Goal: Navigation & Orientation: Find specific page/section

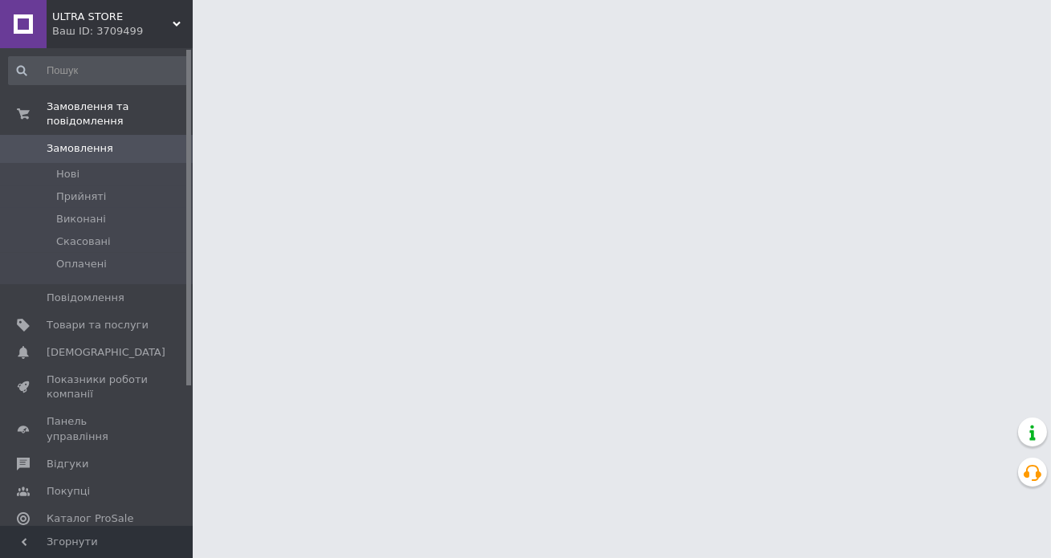
click at [85, 30] on div "Ваш ID: 3709499" at bounding box center [122, 31] width 141 height 14
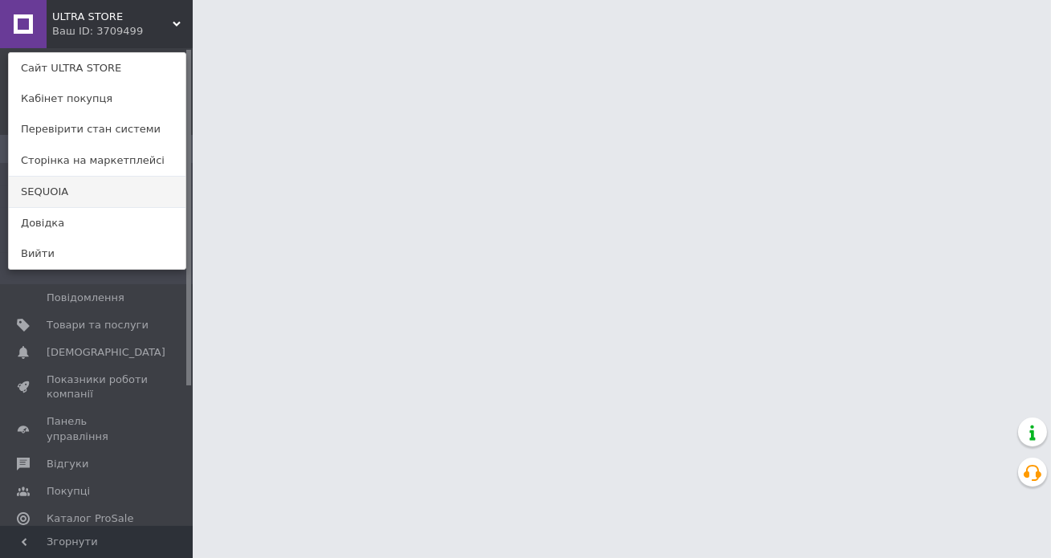
click at [105, 190] on link "SEQUOIA" at bounding box center [97, 192] width 177 height 31
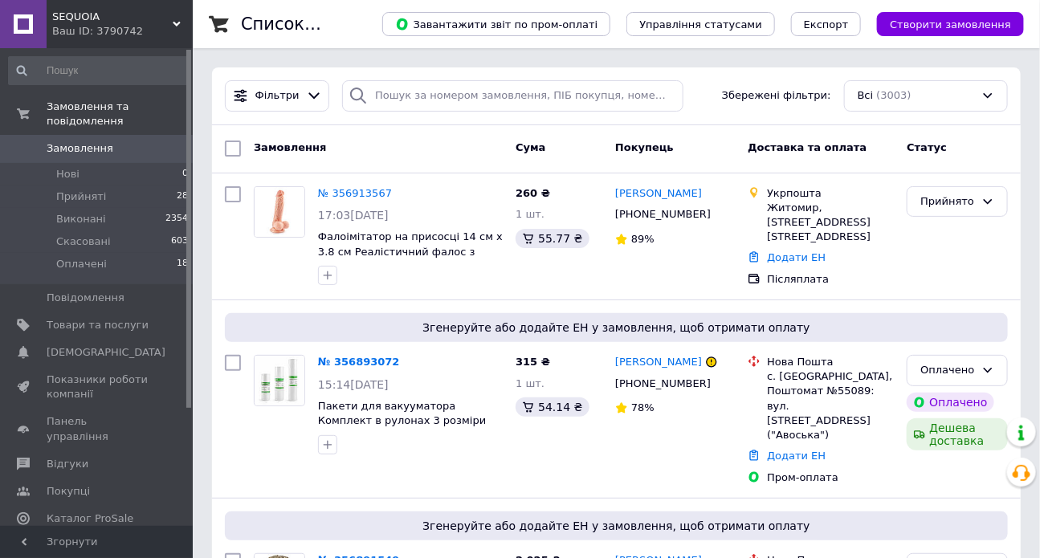
click at [124, 18] on span "SEQUOIA" at bounding box center [112, 17] width 120 height 14
